Goal: Information Seeking & Learning: Check status

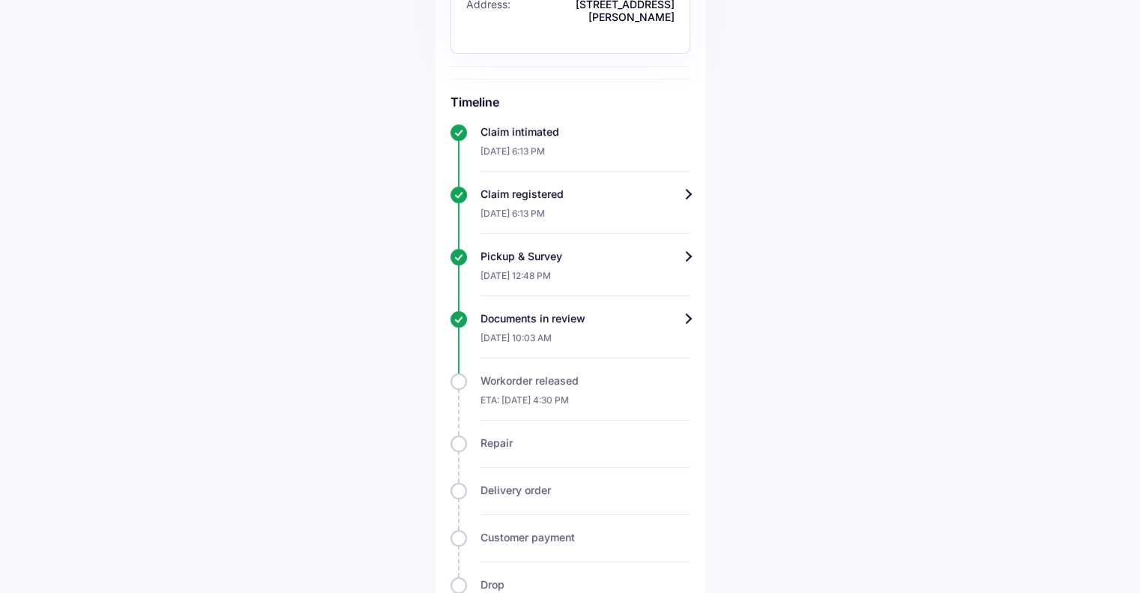
scroll to position [375, 0]
click at [615, 284] on div "[DATE] 12:48 PM" at bounding box center [586, 278] width 210 height 32
click at [643, 262] on div "Pickup & Survey" at bounding box center [586, 254] width 210 height 15
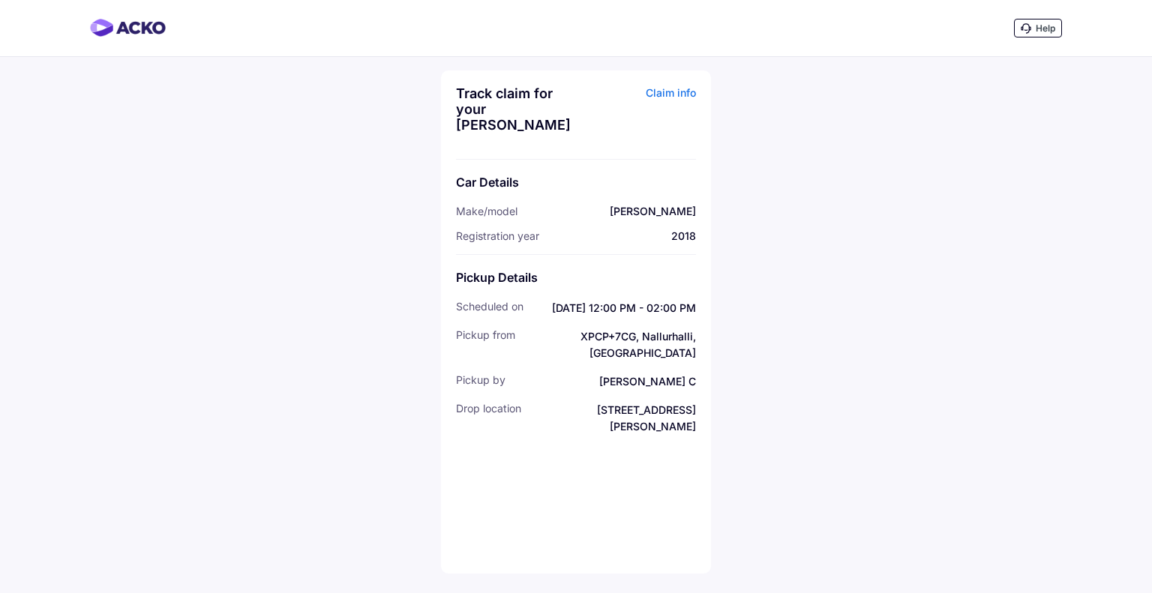
click at [670, 88] on div "Claim info" at bounding box center [638, 114] width 116 height 58
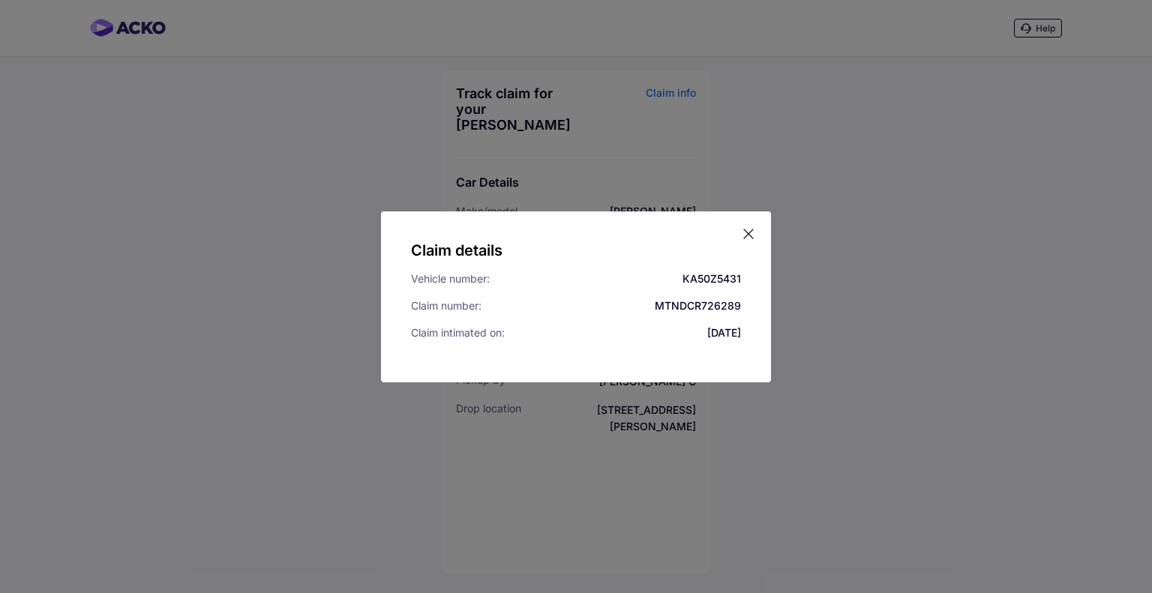
click at [753, 231] on icon at bounding box center [748, 233] width 15 height 15
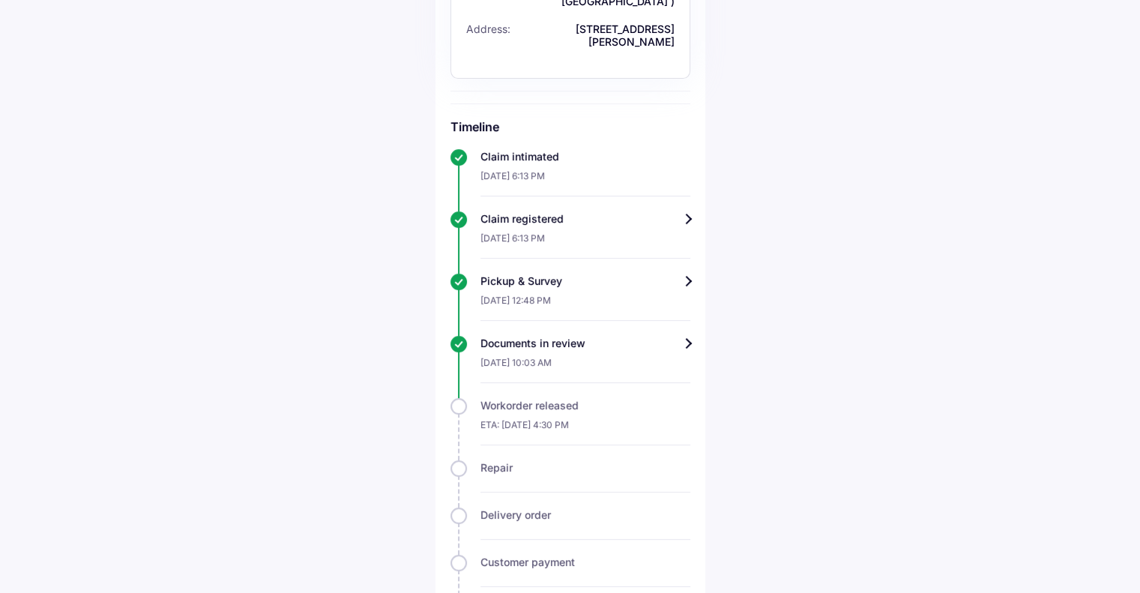
scroll to position [375, 0]
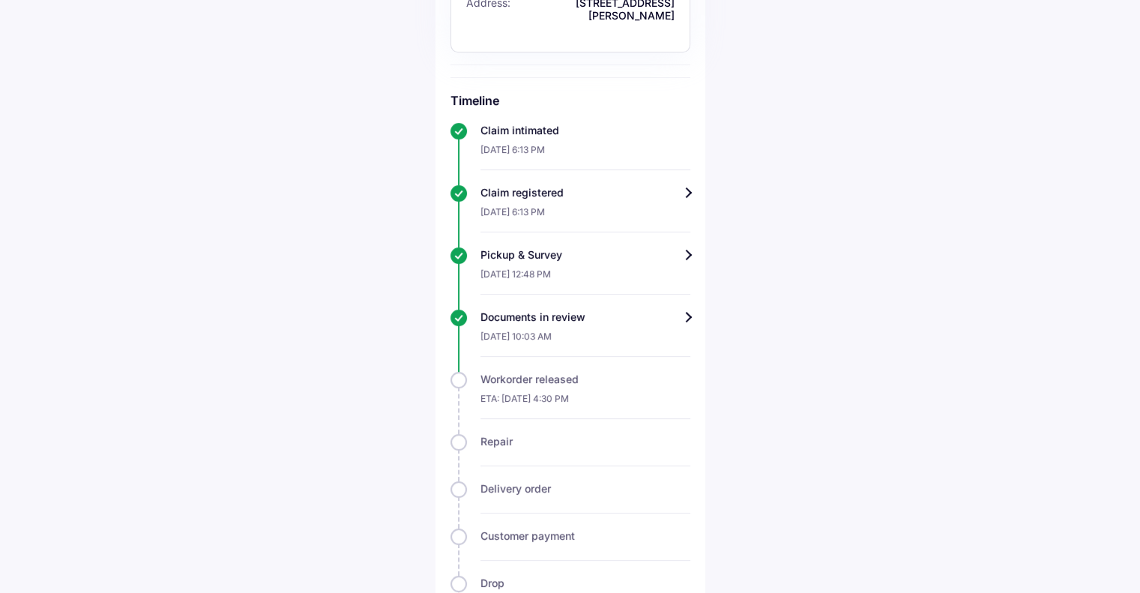
click at [488, 325] on div "Documents in review" at bounding box center [586, 317] width 210 height 15
